Goal: Use online tool/utility

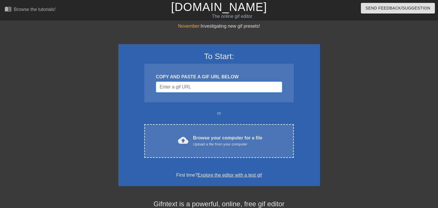
click at [200, 88] on input "Username" at bounding box center [219, 87] width 126 height 11
click at [192, 84] on input "Username" at bounding box center [219, 87] width 126 height 11
click at [198, 84] on input "Username" at bounding box center [219, 87] width 126 height 11
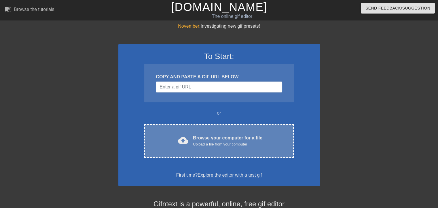
click at [216, 143] on div "Upload a file from your computer" at bounding box center [227, 144] width 69 height 6
click at [229, 143] on div "Upload a file from your computer" at bounding box center [227, 144] width 69 height 6
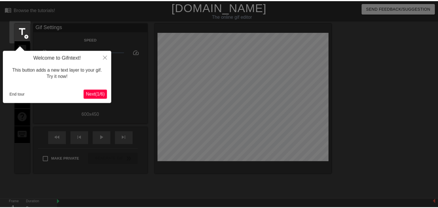
scroll to position [14, 0]
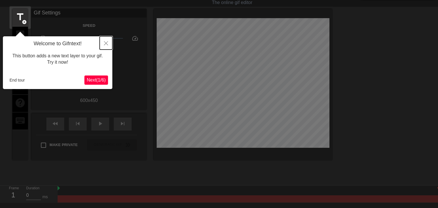
click at [105, 42] on icon "Close" at bounding box center [106, 43] width 4 height 4
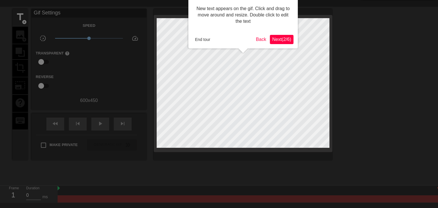
scroll to position [0, 0]
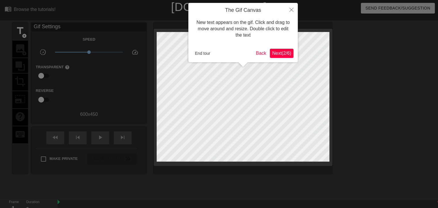
click at [288, 50] on button "Next ( 2 / 6 )" at bounding box center [282, 53] width 24 height 9
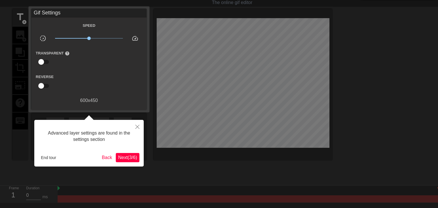
click at [134, 156] on span "Next ( 3 / 6 )" at bounding box center [127, 157] width 19 height 5
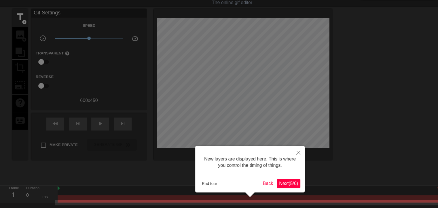
scroll to position [48, 0]
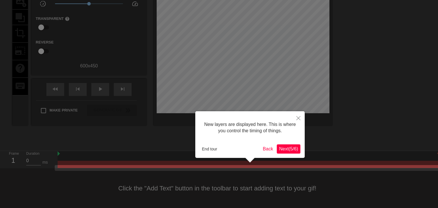
click at [288, 151] on span "Next ( 5 / 6 )" at bounding box center [288, 148] width 19 height 5
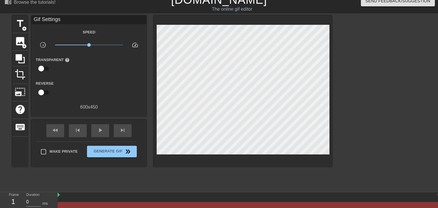
scroll to position [0, 0]
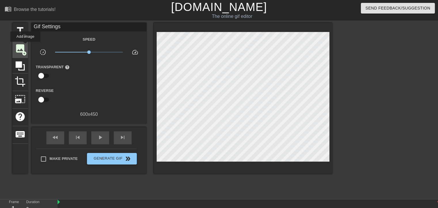
click at [25, 46] on span "image" at bounding box center [20, 48] width 11 height 11
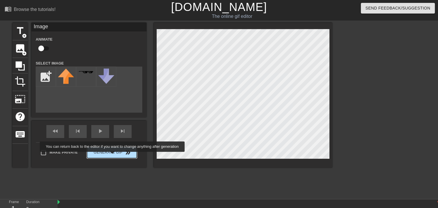
click at [113, 156] on button "Generate Gif double_arrow" at bounding box center [112, 153] width 50 height 12
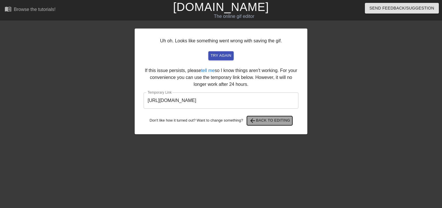
click at [282, 119] on span "arrow_back Back to Editing" at bounding box center [269, 120] width 41 height 7
